Goal: Task Accomplishment & Management: Complete application form

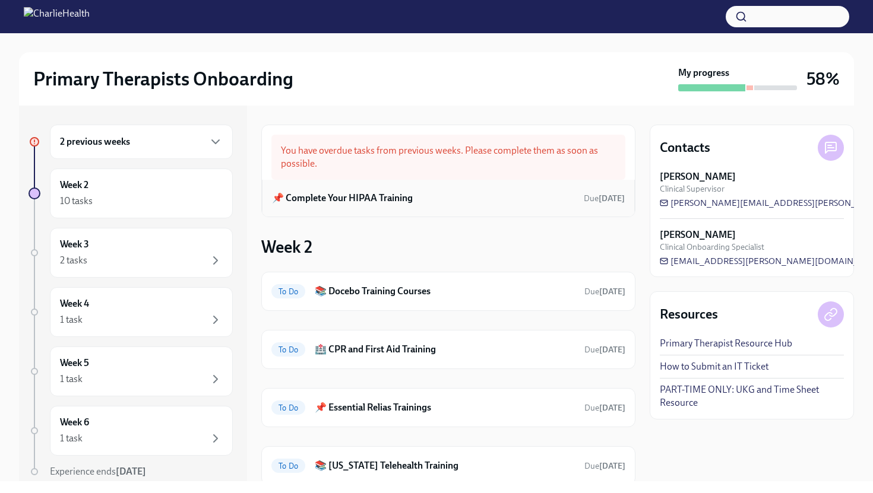
click at [412, 197] on div "📌 Complete Your HIPAA Training Due [DATE]" at bounding box center [448, 198] width 353 height 18
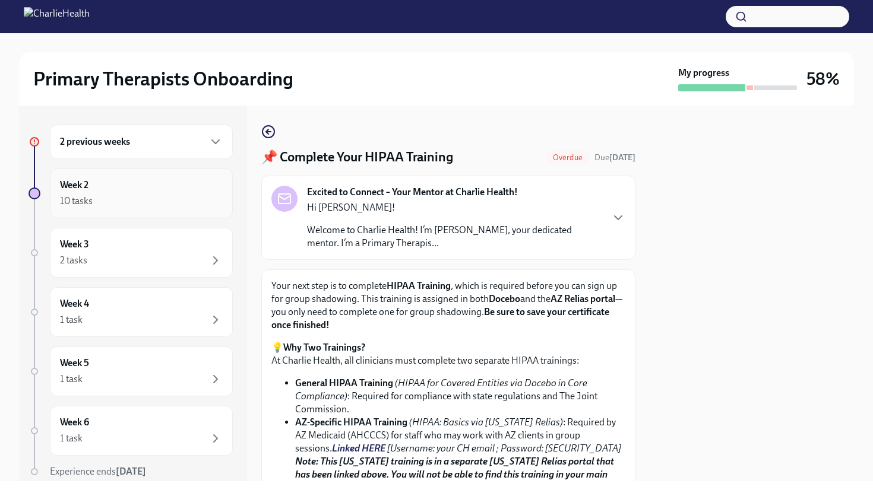
click at [139, 209] on div "Week 2 10 tasks" at bounding box center [141, 194] width 183 height 50
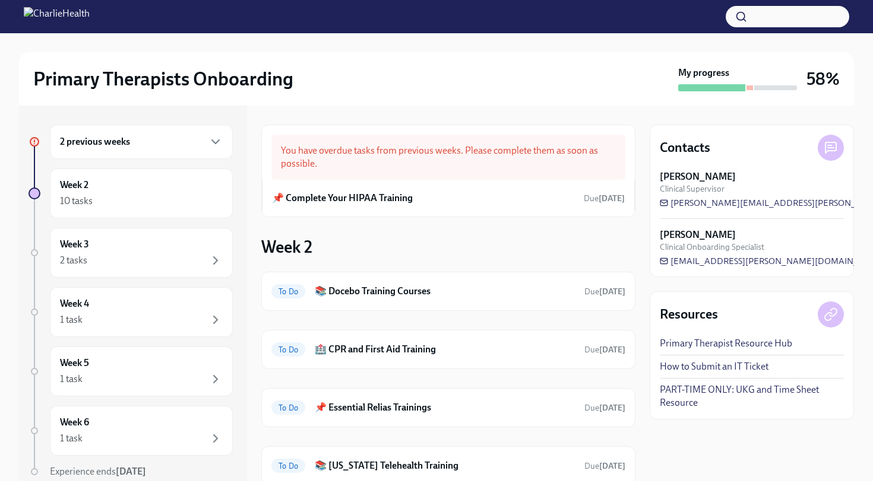
click at [507, 254] on div "Week 2 To Do 📚 Docebo Training Courses Due [DATE] To Do 🏥 CPR and First Aid Tra…" at bounding box center [448, 408] width 374 height 344
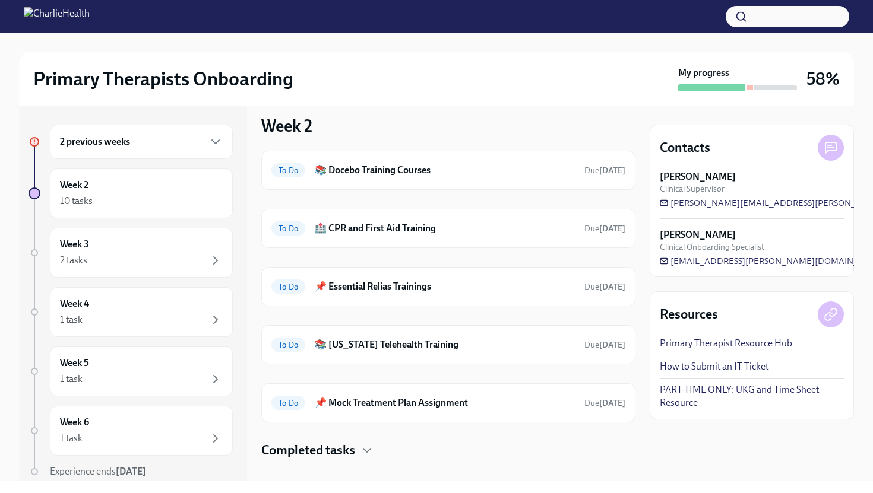
scroll to position [137, 0]
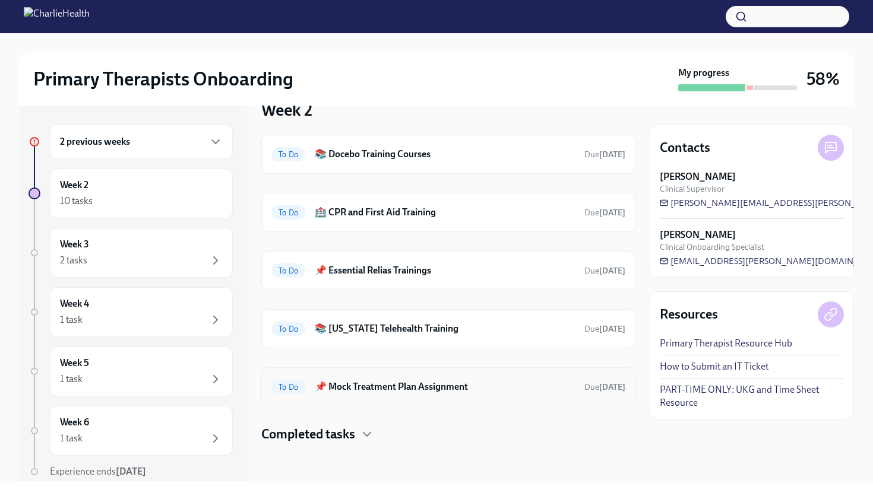
click at [399, 397] on div "To Do 📌 Mock Treatment Plan Assignment Due [DATE]" at bounding box center [448, 387] width 374 height 39
click at [407, 384] on h6 "📌 Mock Treatment Plan Assignment" at bounding box center [445, 387] width 260 height 13
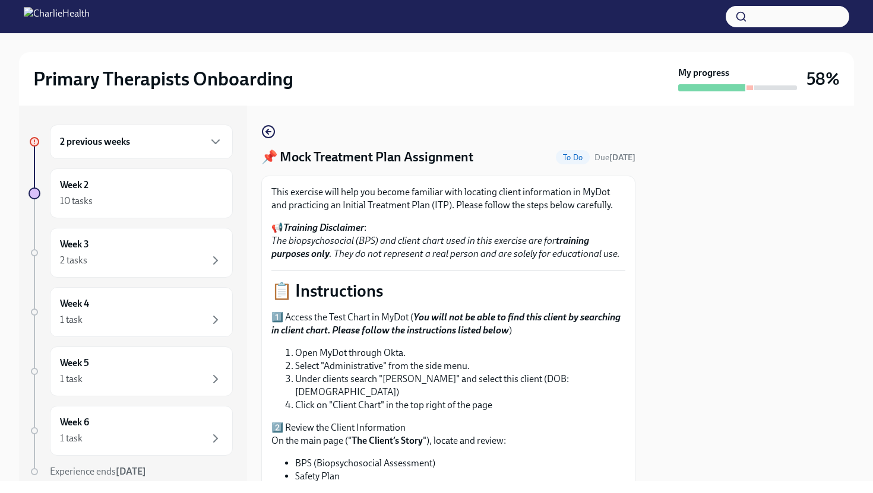
click at [498, 353] on li "Open MyDot through Okta." at bounding box center [460, 353] width 330 height 13
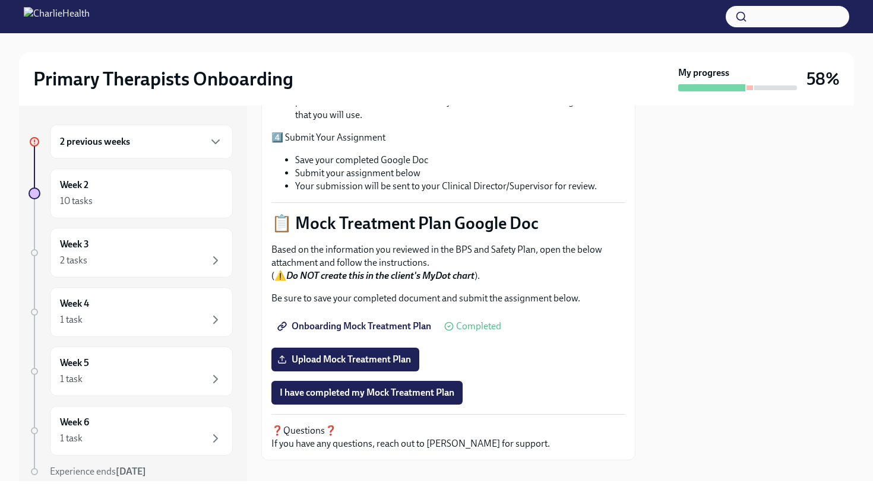
scroll to position [437, 0]
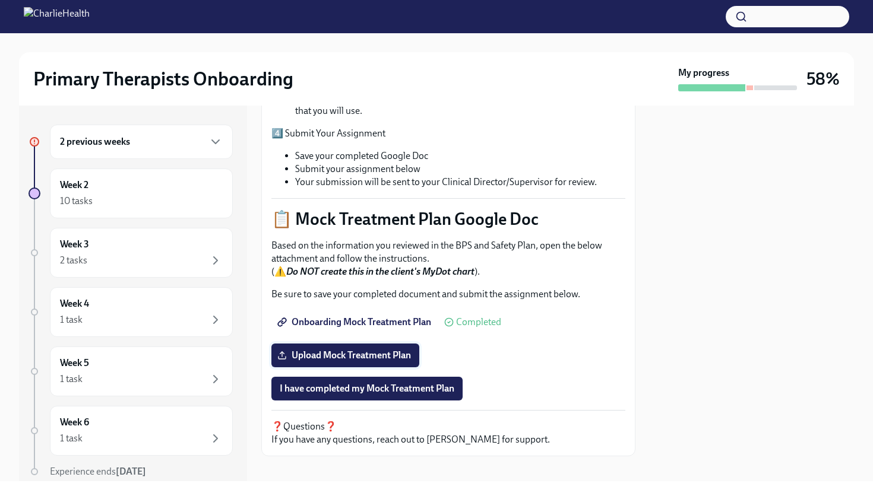
click at [373, 350] on span "Upload Mock Treatment Plan" at bounding box center [345, 356] width 131 height 12
click at [0, 0] on input "Upload Mock Treatment Plan" at bounding box center [0, 0] width 0 height 0
click at [395, 383] on span "I have completed my Mock Treatment Plan" at bounding box center [367, 389] width 175 height 12
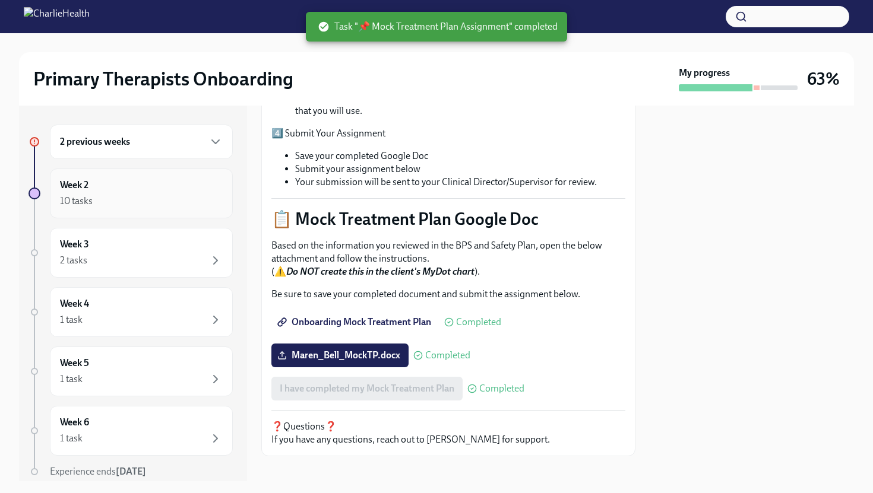
click at [114, 195] on div "10 tasks" at bounding box center [141, 201] width 163 height 14
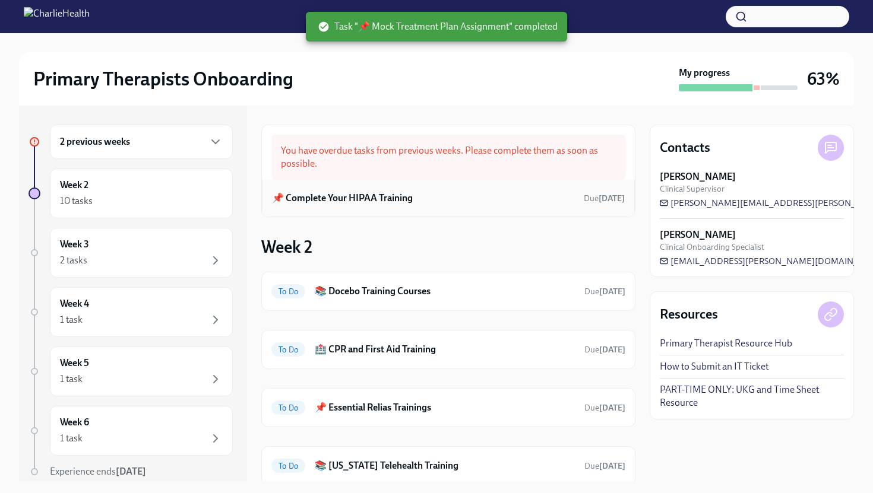
click at [356, 202] on h6 "📌 Complete Your HIPAA Training" at bounding box center [342, 198] width 141 height 13
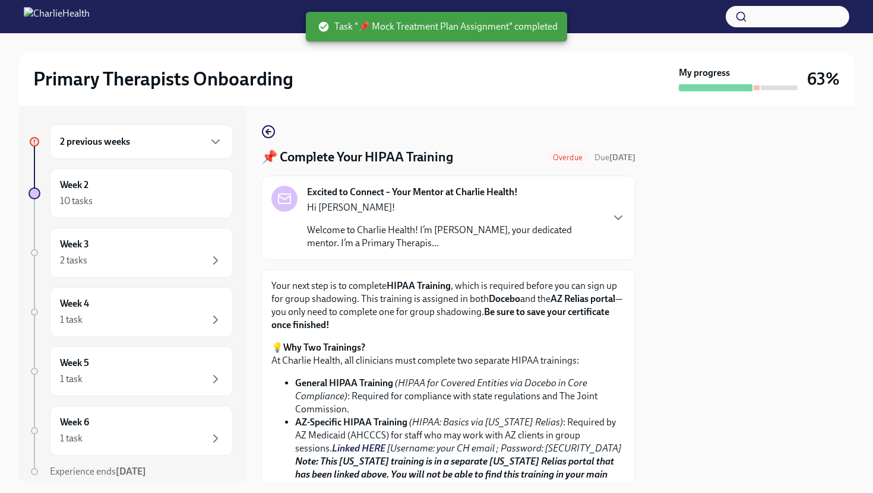
click at [381, 274] on div "Your next step is to complete HIPAA Training , which is required before you can…" at bounding box center [448, 415] width 374 height 291
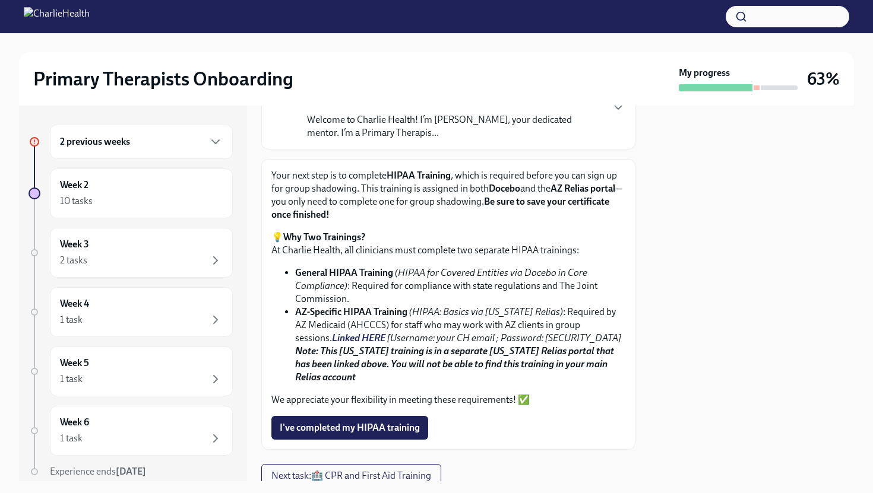
scroll to position [107, 0]
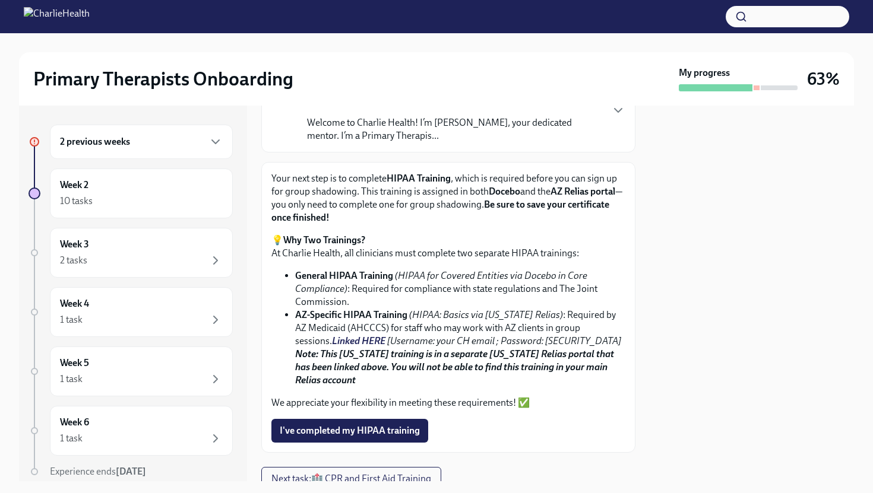
click at [520, 444] on div "Your next step is to complete HIPAA Training , which is required before you can…" at bounding box center [448, 307] width 374 height 291
click at [332, 340] on link "Linked HERE" at bounding box center [358, 340] width 53 height 11
drag, startPoint x: 542, startPoint y: 316, endPoint x: 413, endPoint y: 316, distance: 128.8
click at [413, 317] on em "(HIPAA: Basics via [US_STATE] Relias)" at bounding box center [486, 314] width 154 height 11
copy em "HIPAA: Basics via [US_STATE] Relias"
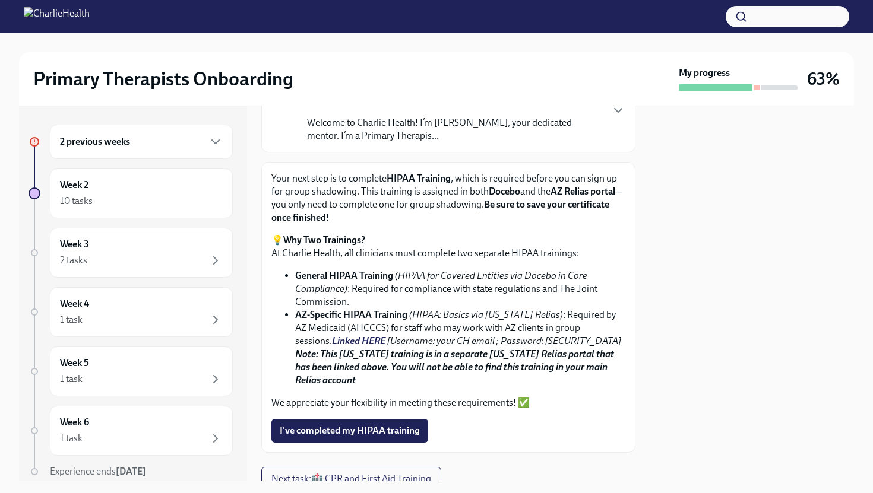
click at [517, 436] on div "I've completed my HIPAA training" at bounding box center [448, 431] width 354 height 24
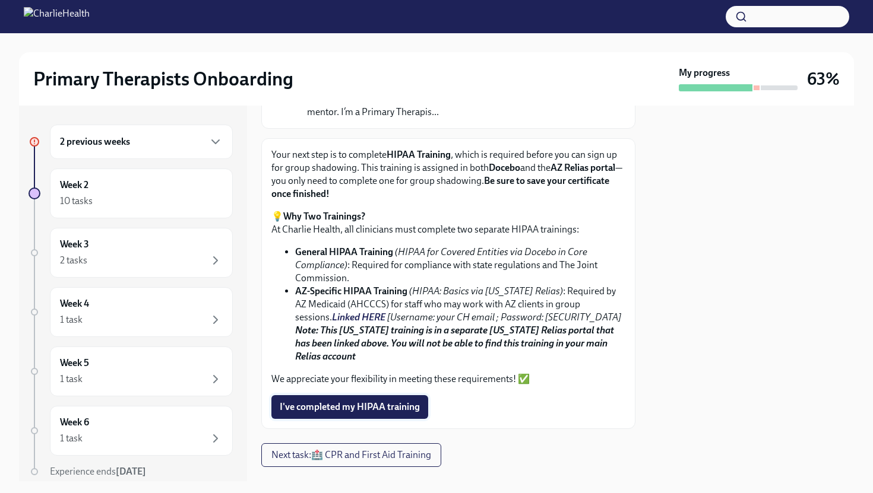
click at [333, 405] on span "I've completed my HIPAA training" at bounding box center [350, 407] width 140 height 12
